Goal: Find specific page/section: Find specific page/section

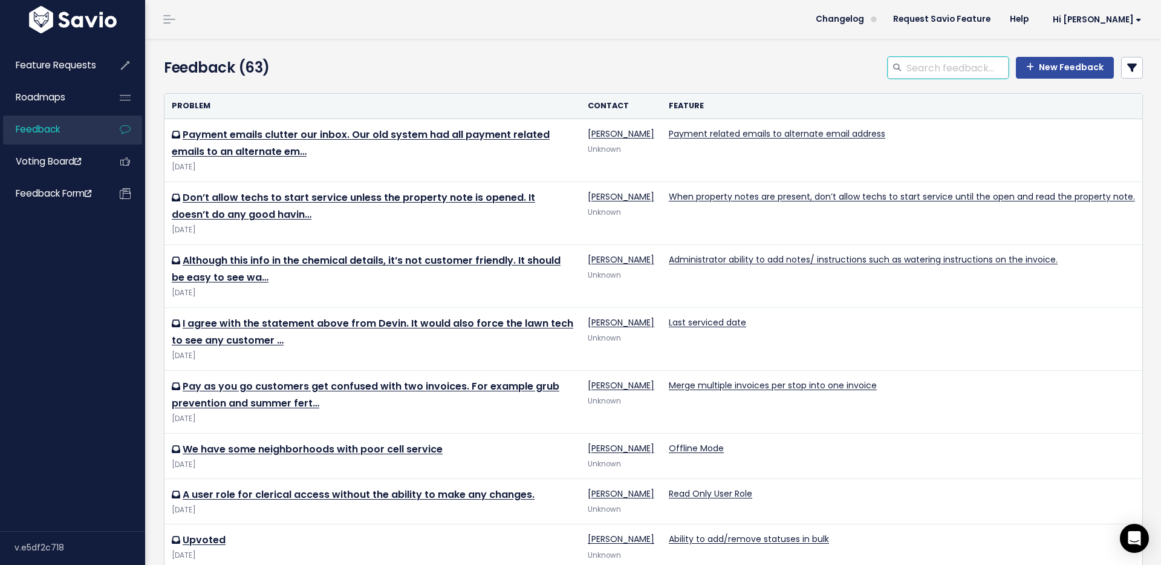
click at [925, 65] on input "search" at bounding box center [956, 68] width 103 height 22
type input "pictures"
click at [896, 70] on icon at bounding box center [897, 68] width 8 height 8
click at [896, 67] on icon at bounding box center [897, 68] width 8 height 8
click at [952, 65] on input "pictures" at bounding box center [956, 68] width 103 height 22
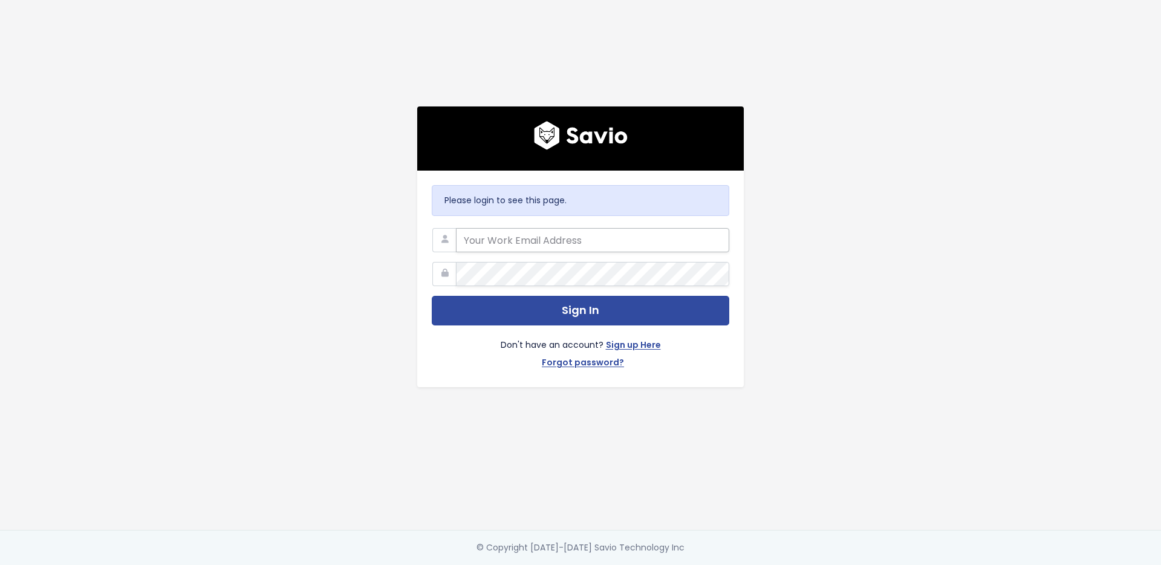
type input "[PERSON_NAME][EMAIL_ADDRESS][DOMAIN_NAME]"
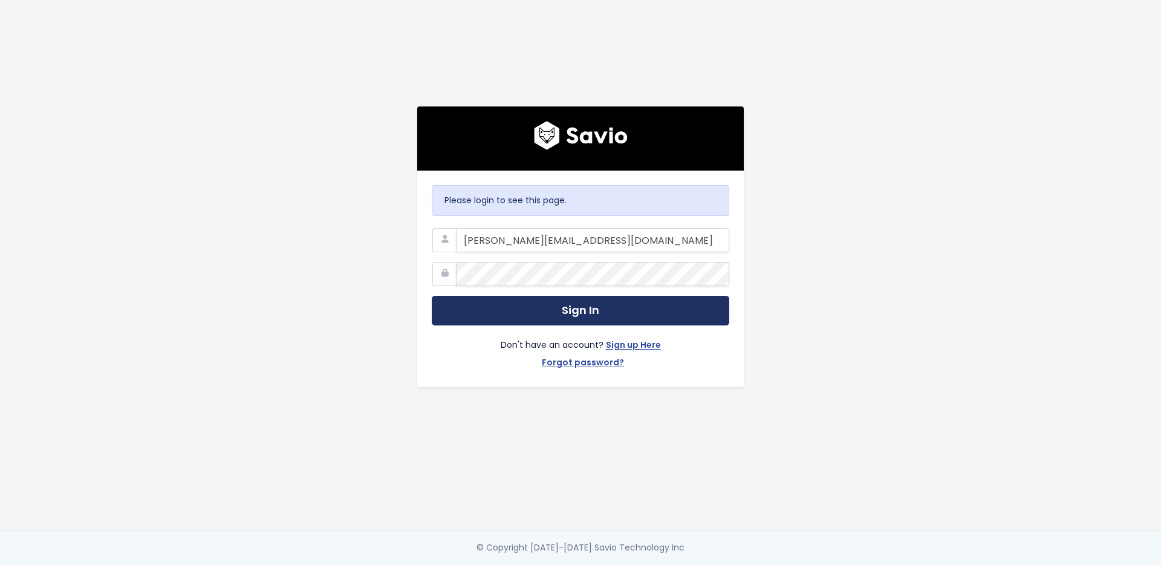
click at [579, 316] on button "Sign In" at bounding box center [581, 311] width 298 height 30
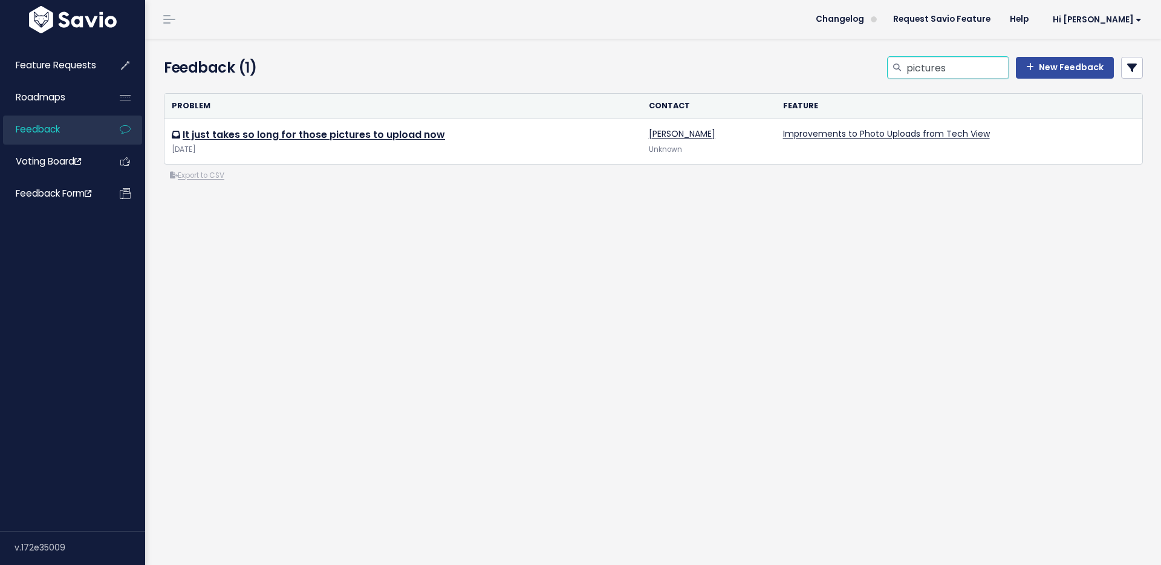
click at [932, 70] on input "pictures" at bounding box center [956, 68] width 103 height 22
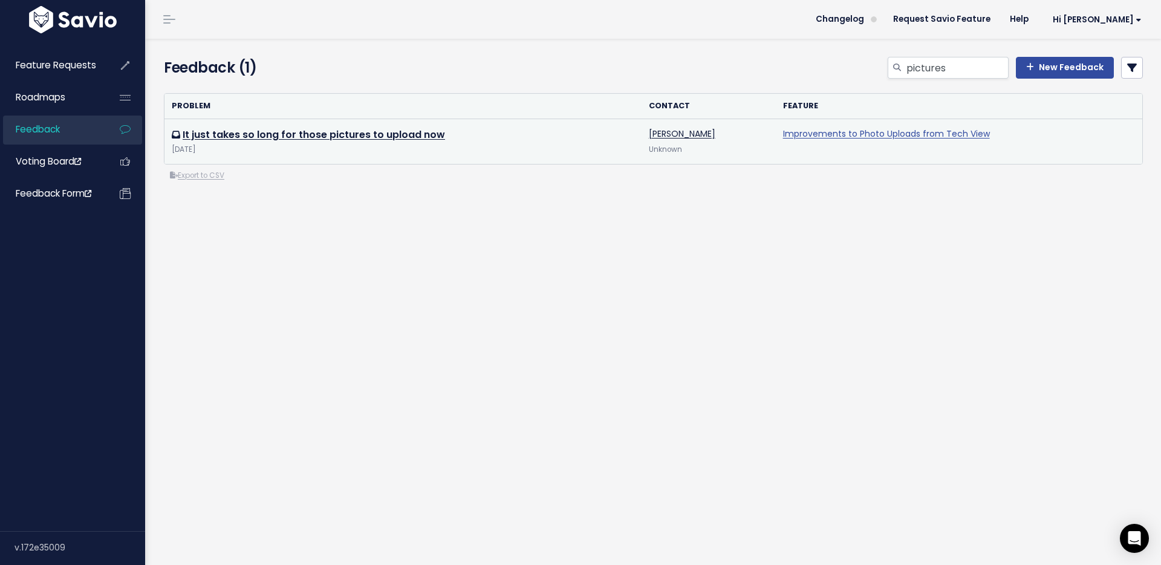
click at [905, 135] on link "Improvements to Photo Uploads from Tech View" at bounding box center [886, 134] width 207 height 12
